Goal: Find specific page/section: Find specific page/section

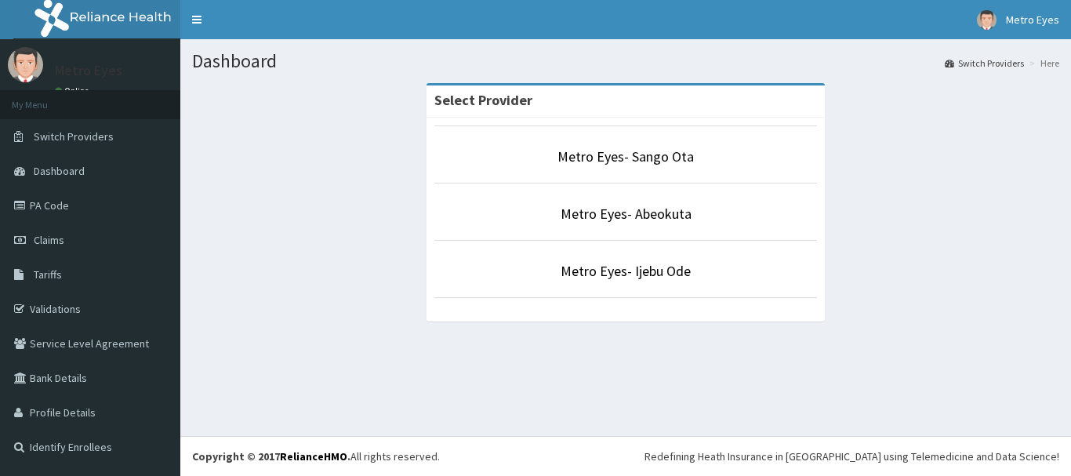
click at [593, 226] on li "Metro Eyes- Abeokuta" at bounding box center [626, 212] width 383 height 58
click at [687, 223] on link "Metro Eyes- Abeokuta" at bounding box center [626, 214] width 131 height 18
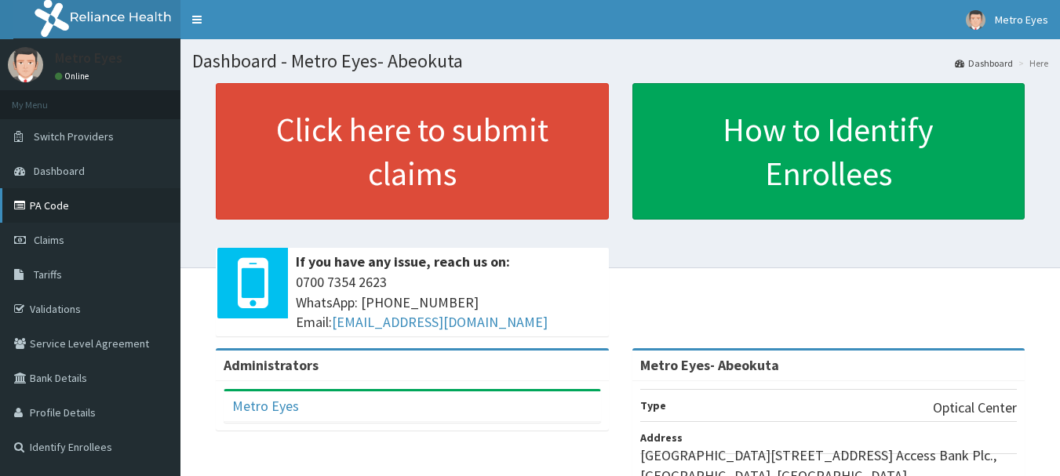
click at [123, 209] on link "PA Code" at bounding box center [90, 205] width 180 height 35
